Goal: Task Accomplishment & Management: Manage account settings

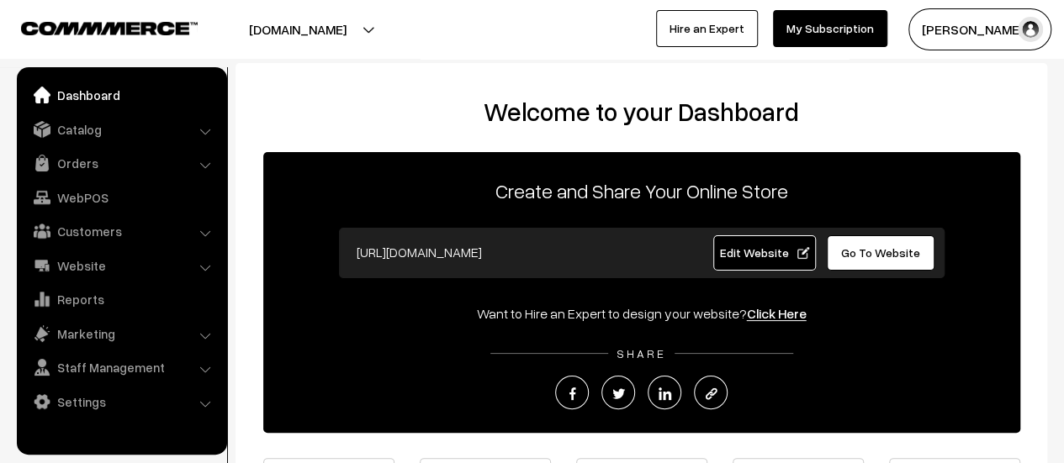
click at [67, 162] on link "Orders" at bounding box center [121, 163] width 200 height 30
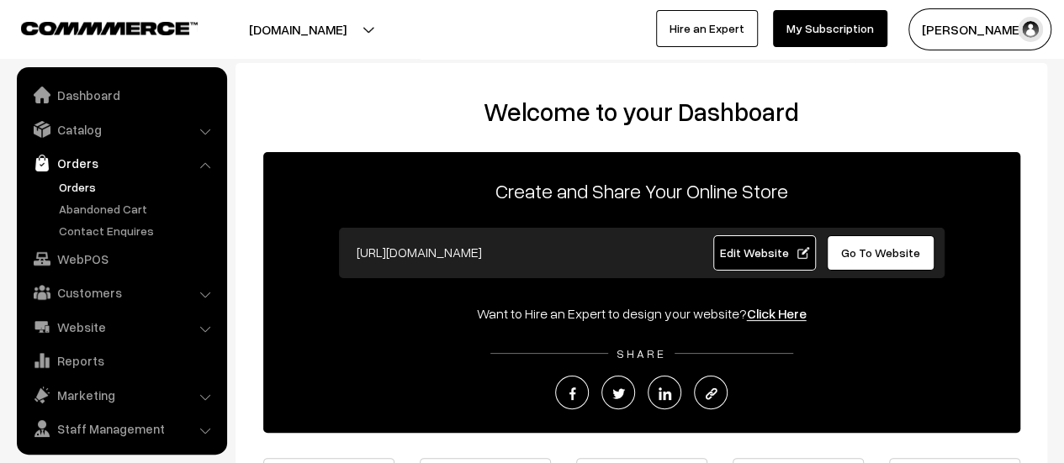
click at [71, 180] on link "Orders" at bounding box center [138, 187] width 167 height 18
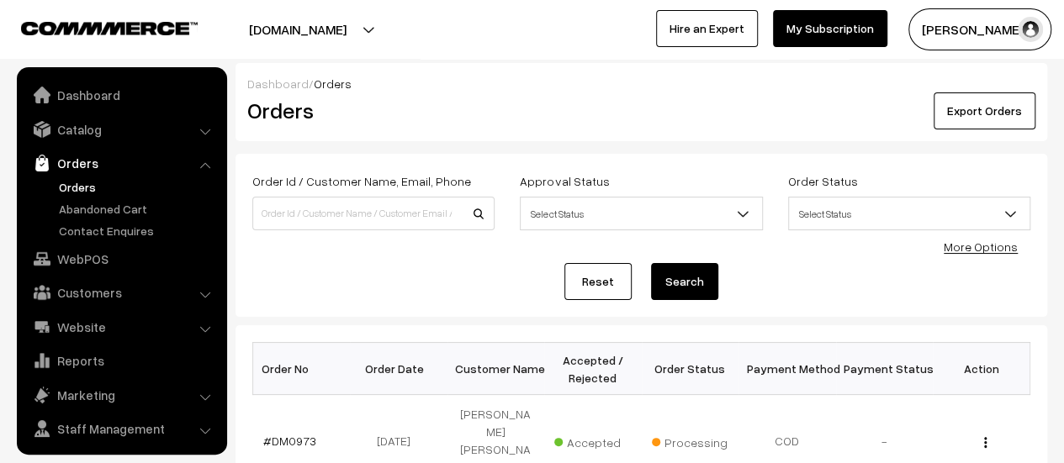
scroll to position [39, 0]
